Goal: Check status: Check status

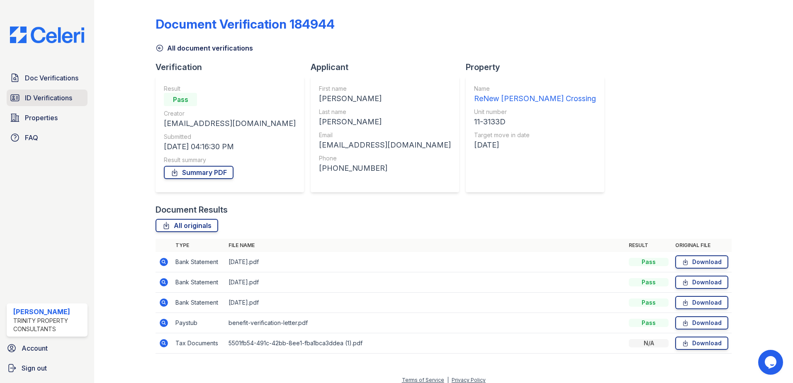
click at [65, 99] on span "ID Verifications" at bounding box center [48, 98] width 47 height 10
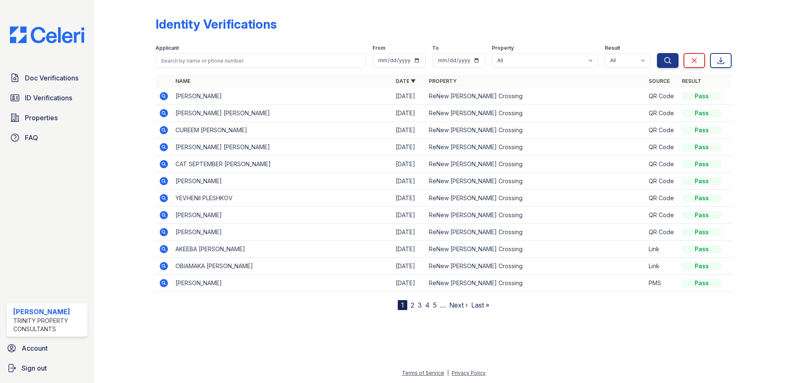
click at [168, 166] on icon at bounding box center [164, 164] width 10 height 10
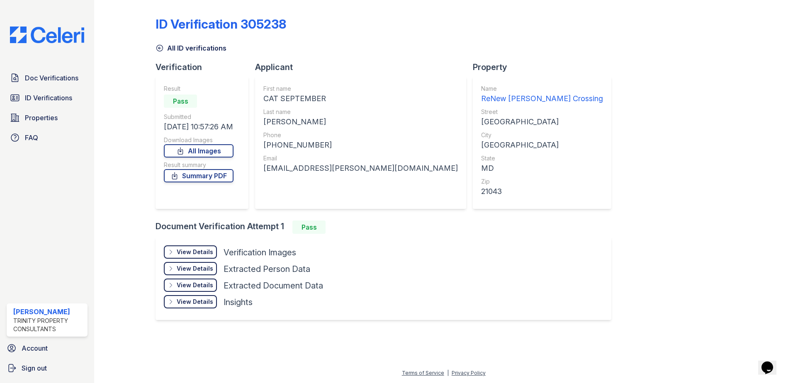
click at [199, 254] on div "View Details" at bounding box center [195, 252] width 37 height 8
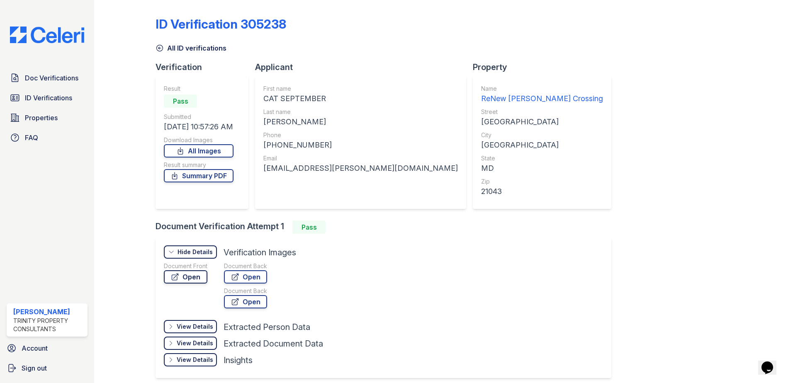
click at [199, 272] on link "Open" at bounding box center [186, 277] width 44 height 13
